Goal: Check status: Check status

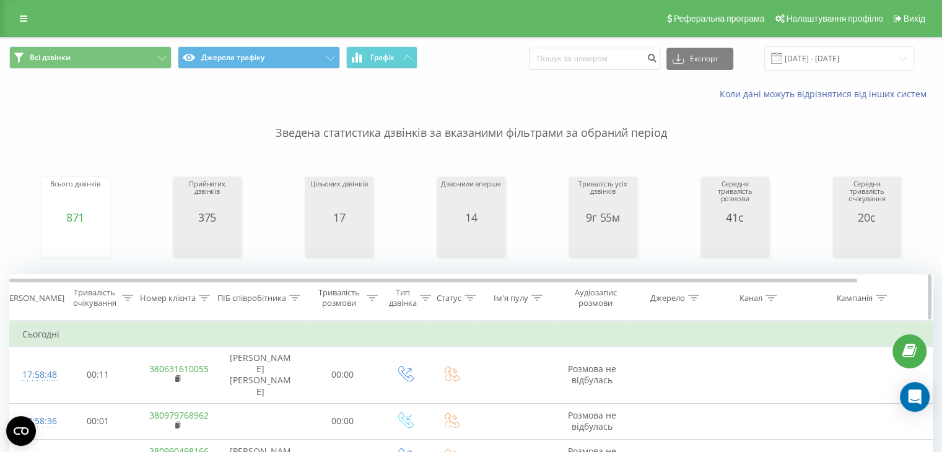
click at [295, 299] on icon at bounding box center [294, 298] width 11 height 6
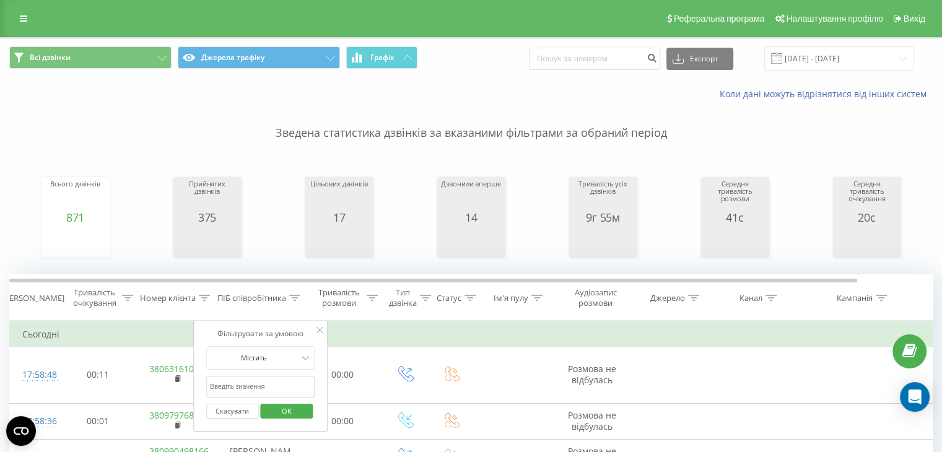
click at [248, 381] on input "text" at bounding box center [260, 387] width 109 height 22
type input "[PERSON_NAME] [PERSON_NAME]"
click at [292, 414] on span "OK" at bounding box center [286, 410] width 35 height 19
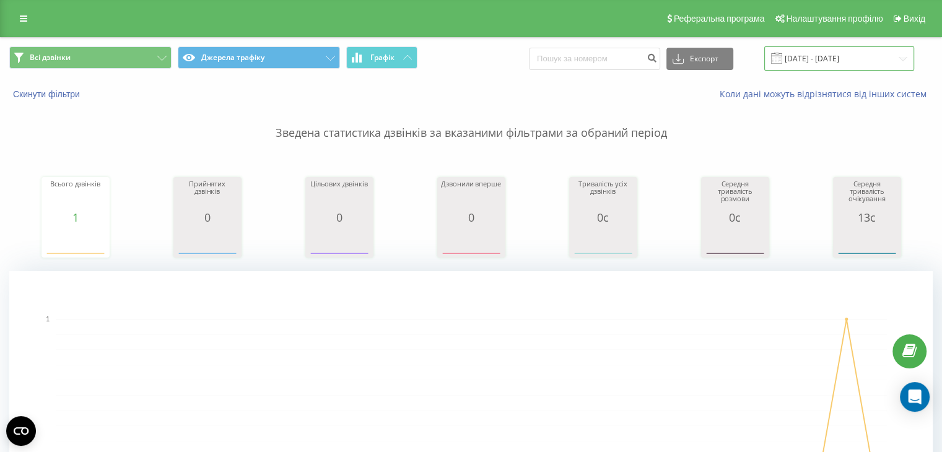
click at [851, 59] on input "[DATE] - [DATE]" at bounding box center [839, 58] width 150 height 24
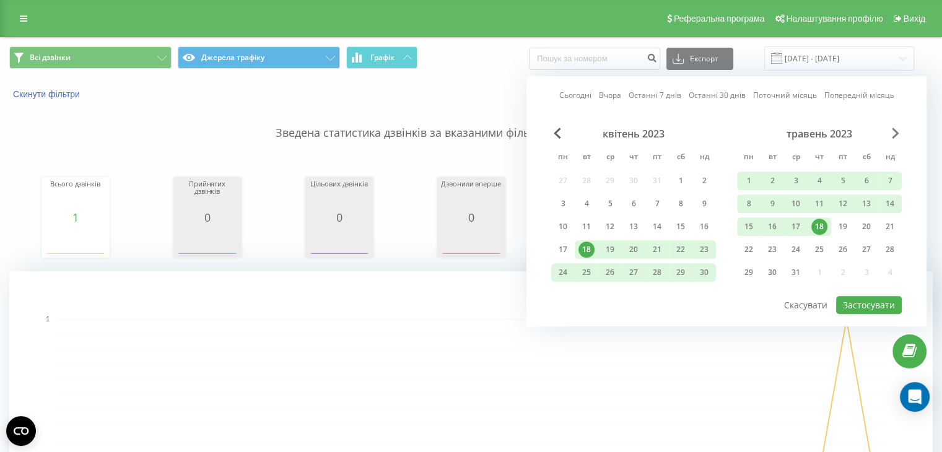
click at [897, 132] on span "Next Month" at bounding box center [895, 133] width 7 height 11
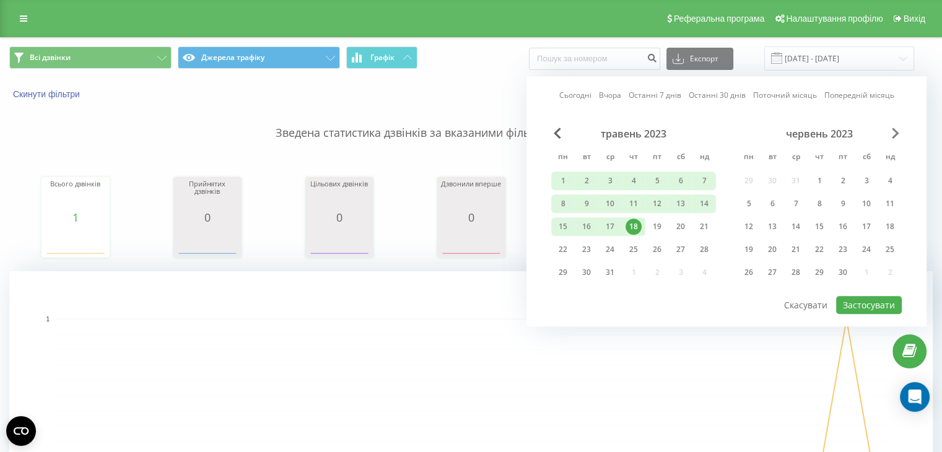
click at [897, 132] on span "Next Month" at bounding box center [895, 133] width 7 height 11
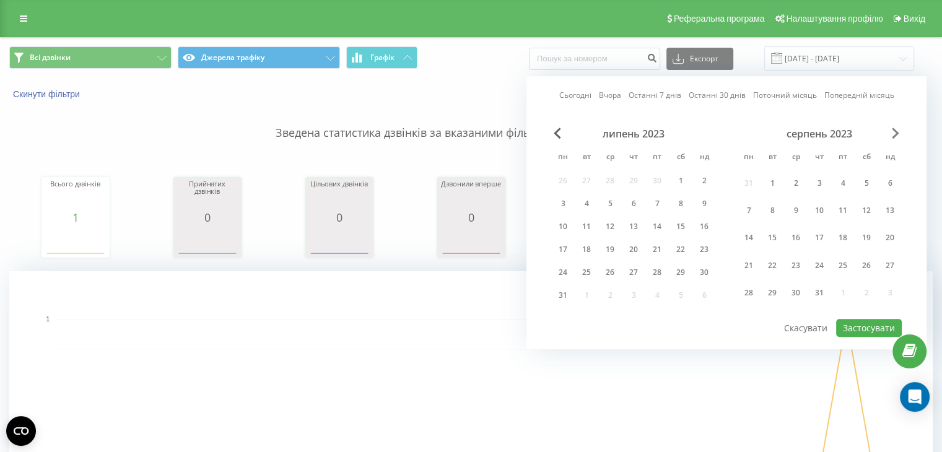
click at [897, 132] on span "Next Month" at bounding box center [895, 133] width 7 height 11
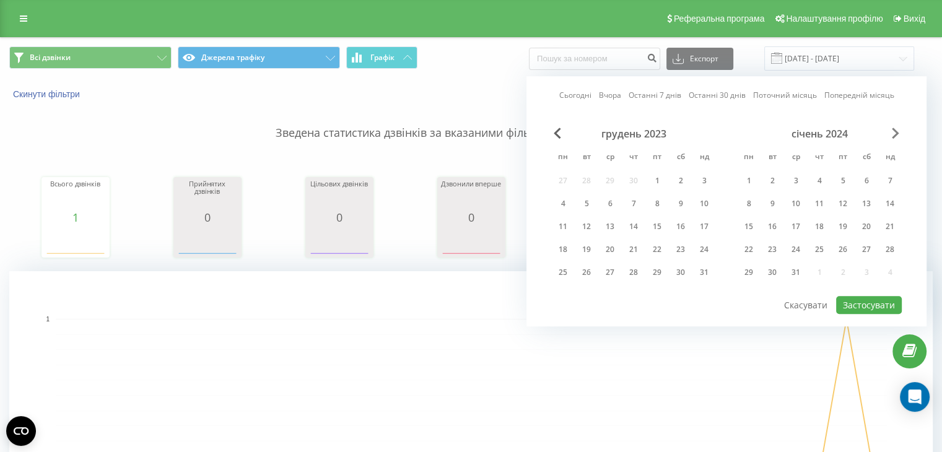
click at [897, 132] on span "Next Month" at bounding box center [895, 133] width 7 height 11
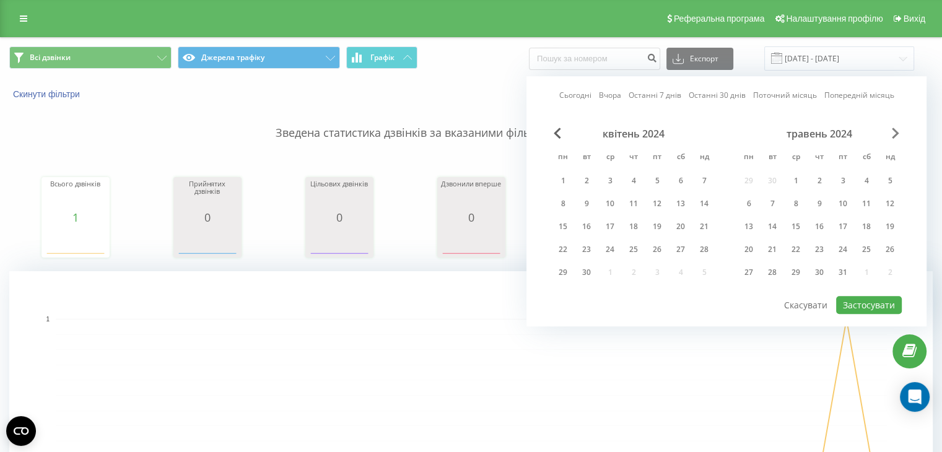
click at [897, 132] on span "Next Month" at bounding box center [895, 133] width 7 height 11
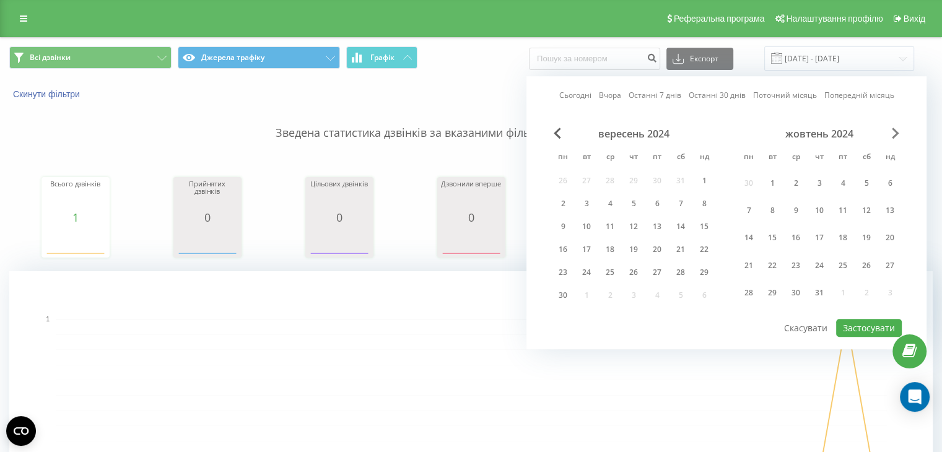
click at [897, 132] on span "Next Month" at bounding box center [895, 133] width 7 height 11
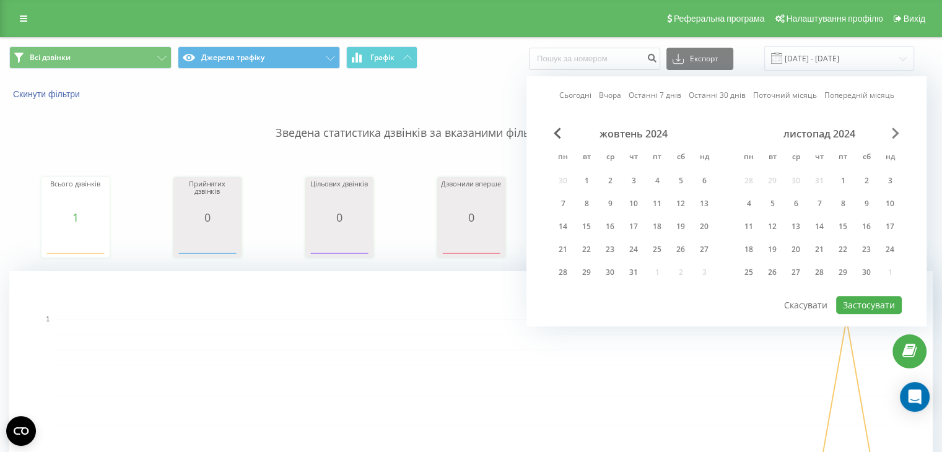
click at [897, 132] on span "Next Month" at bounding box center [895, 133] width 7 height 11
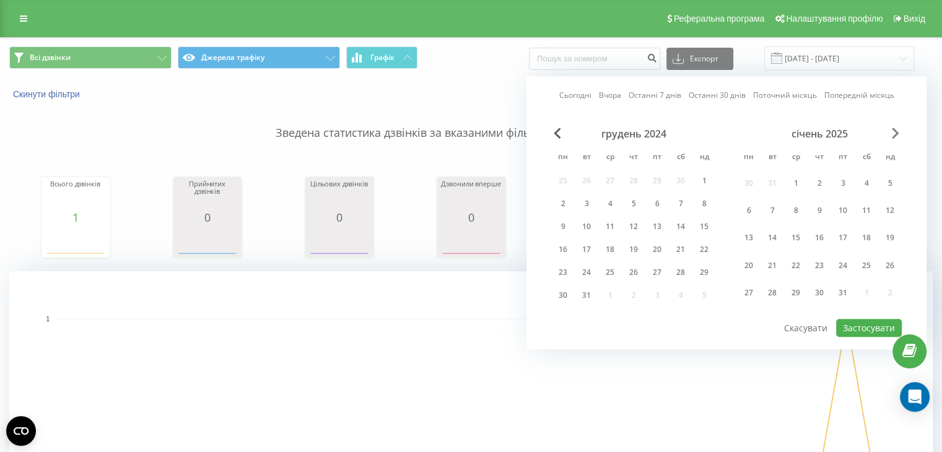
click at [897, 132] on span "Next Month" at bounding box center [895, 133] width 7 height 11
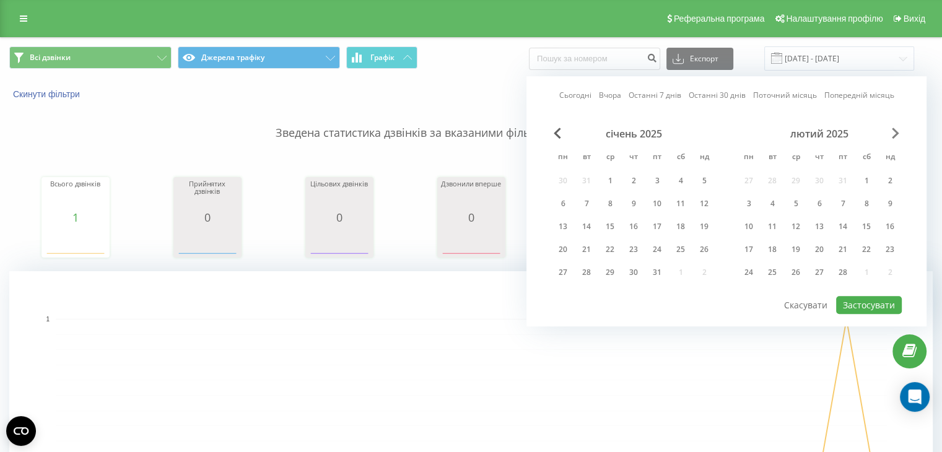
click at [897, 132] on span "Next Month" at bounding box center [895, 133] width 7 height 11
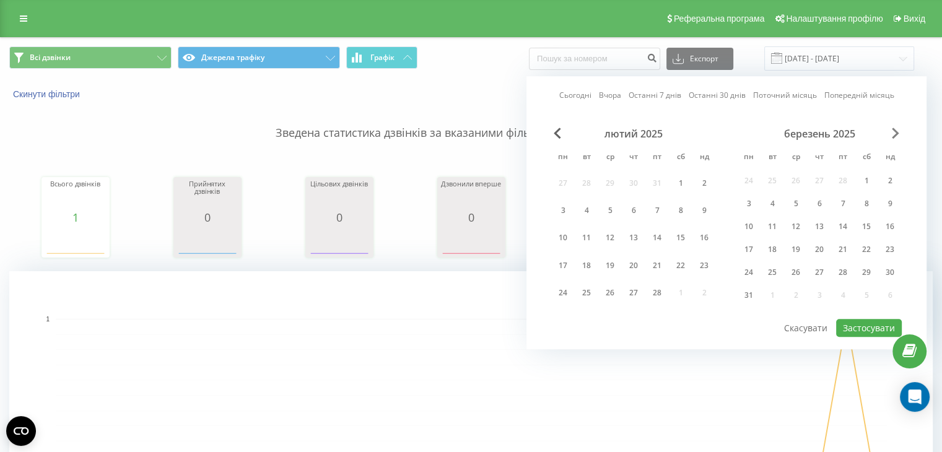
click at [897, 132] on span "Next Month" at bounding box center [895, 133] width 7 height 11
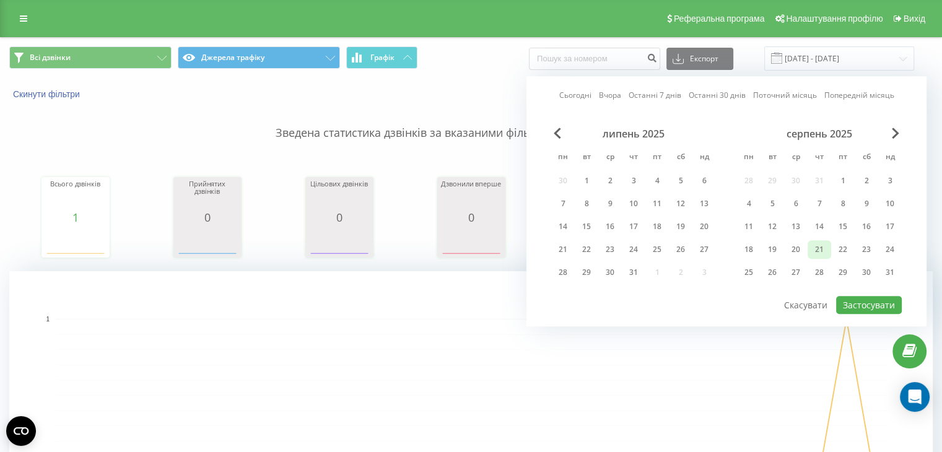
click at [818, 248] on div "21" at bounding box center [819, 250] width 16 height 16
click at [860, 305] on button "Застосувати" at bounding box center [869, 305] width 66 height 18
type input "[DATE] - [DATE]"
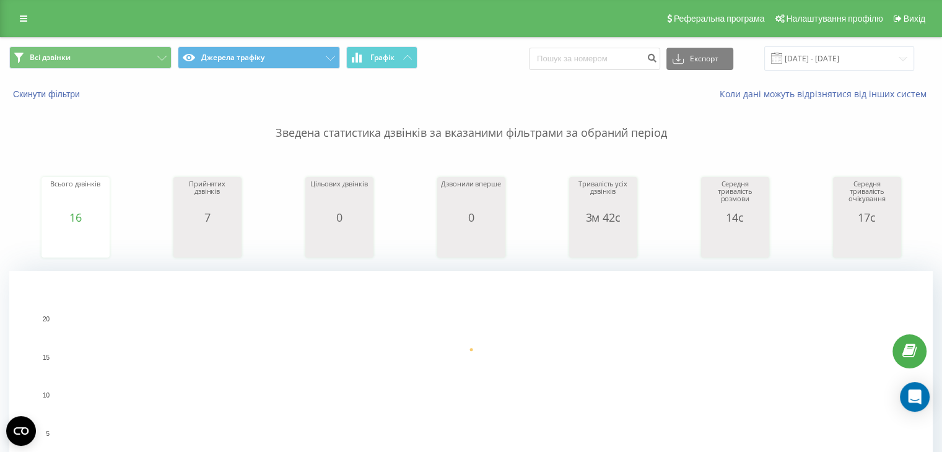
scroll to position [124, 0]
